Goal: Navigation & Orientation: Find specific page/section

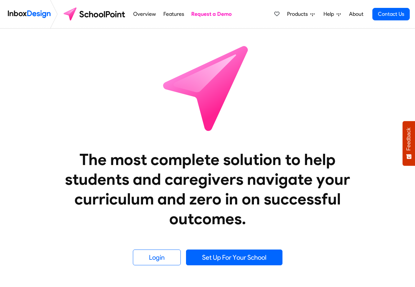
click at [302, 14] on span "Products" at bounding box center [298, 14] width 23 height 8
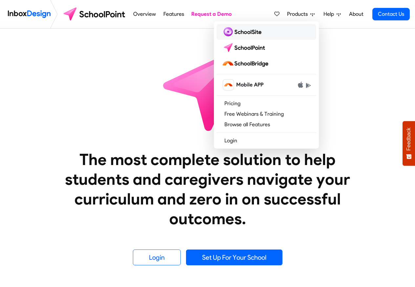
click at [239, 32] on img at bounding box center [243, 32] width 42 height 11
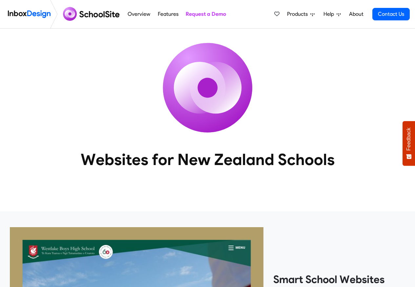
click at [26, 14] on img at bounding box center [29, 14] width 43 height 13
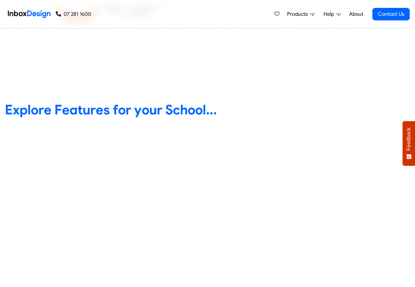
scroll to position [236, 0]
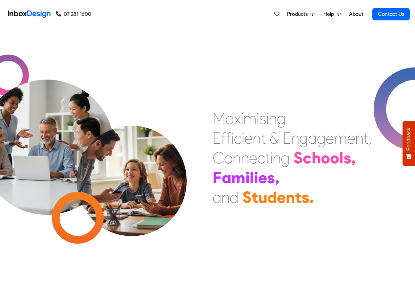
click at [304, 14] on span "Products" at bounding box center [298, 14] width 23 height 8
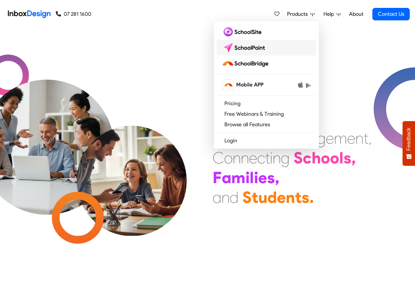
click at [241, 48] on img at bounding box center [245, 47] width 46 height 11
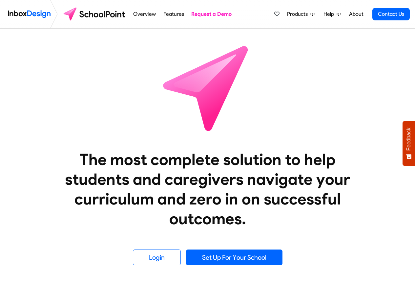
click at [305, 14] on span "Products" at bounding box center [298, 14] width 23 height 8
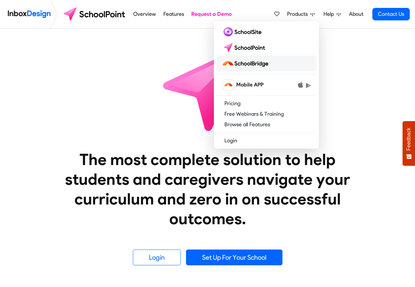
click at [244, 63] on img at bounding box center [246, 63] width 49 height 11
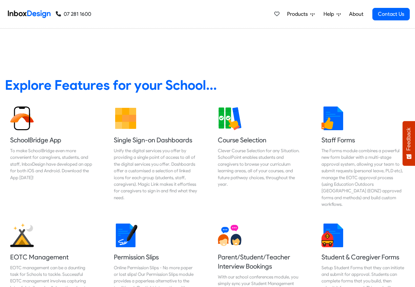
scroll to position [276, 0]
